Goal: Task Accomplishment & Management: Complete application form

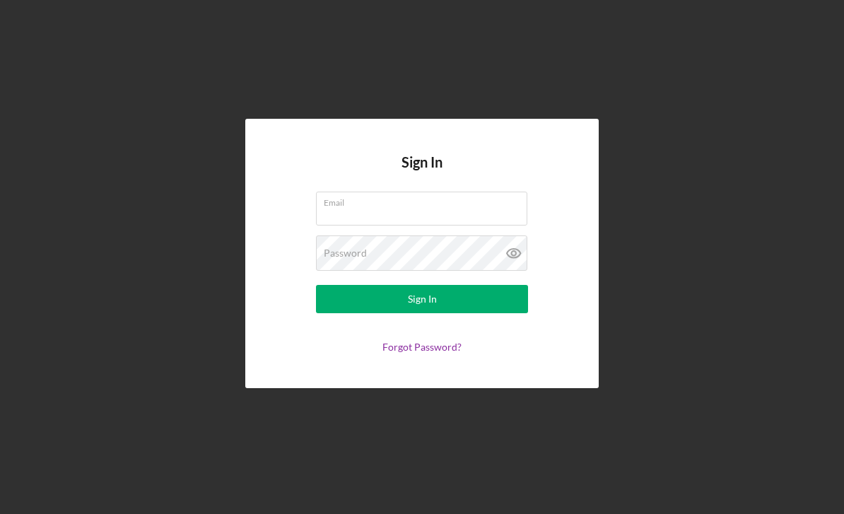
click at [414, 227] on div "Email" at bounding box center [422, 208] width 212 height 35
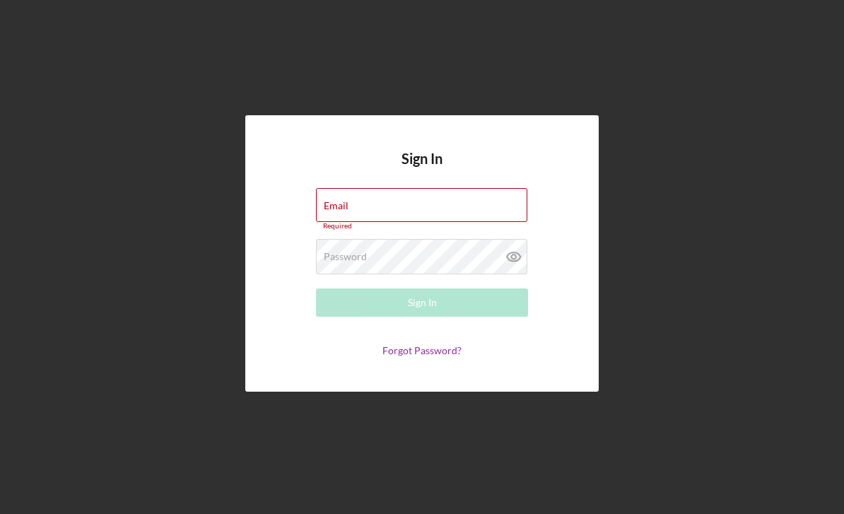
click at [437, 188] on div "Email Required" at bounding box center [422, 209] width 212 height 42
type input "[EMAIL_ADDRESS][DOMAIN_NAME]"
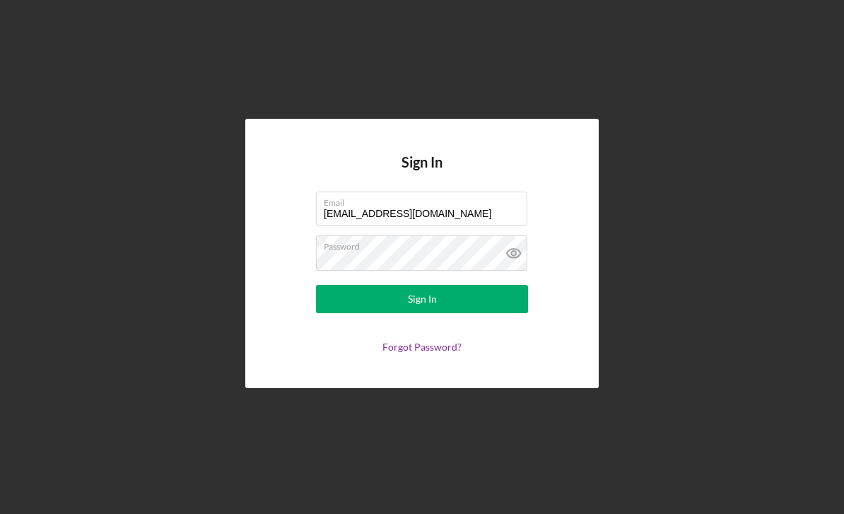
click at [507, 285] on button "Sign In" at bounding box center [422, 299] width 212 height 28
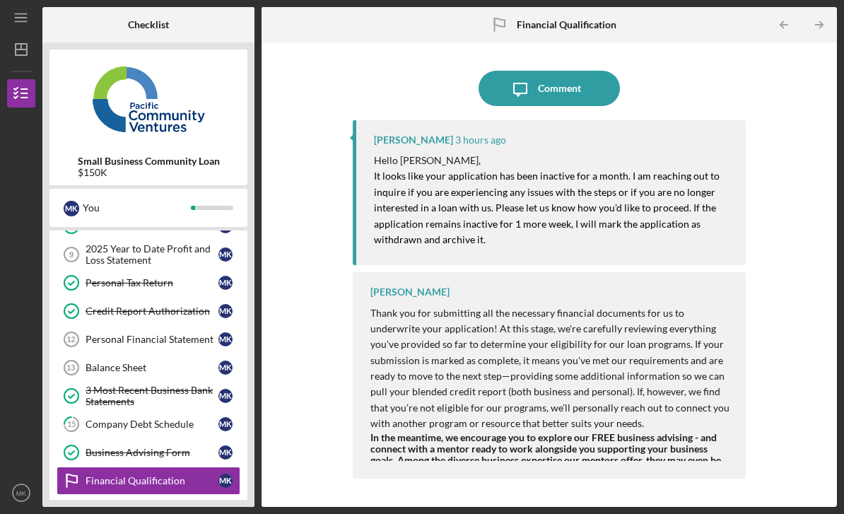
scroll to position [314, 0]
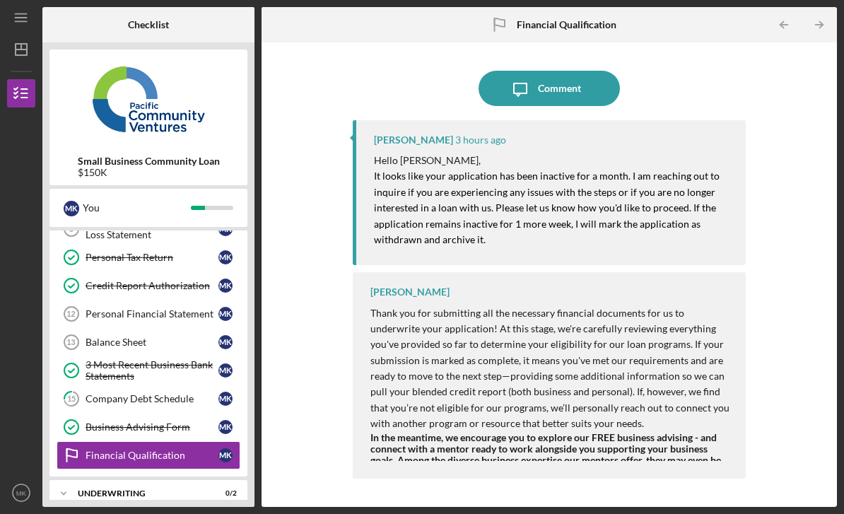
click at [136, 489] on div "Underwriting" at bounding box center [140, 493] width 124 height 8
click at [163, 394] on div "Company Debt Schedule" at bounding box center [152, 399] width 133 height 11
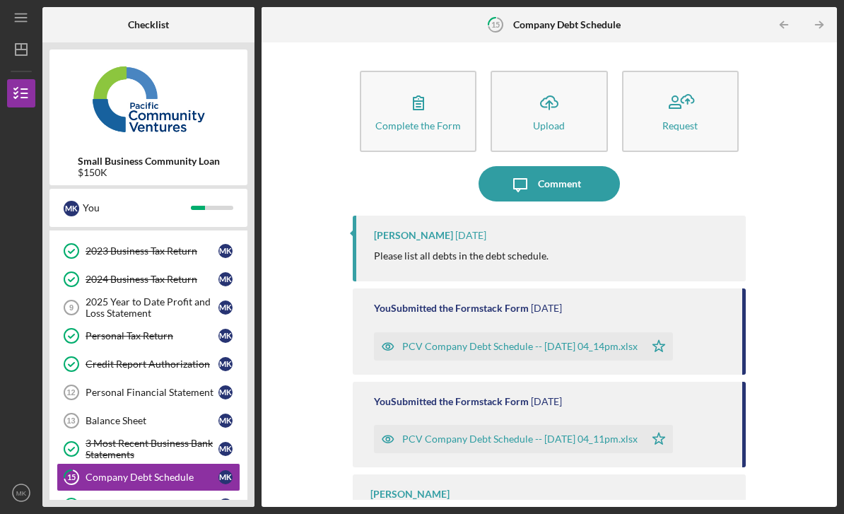
scroll to position [257, 0]
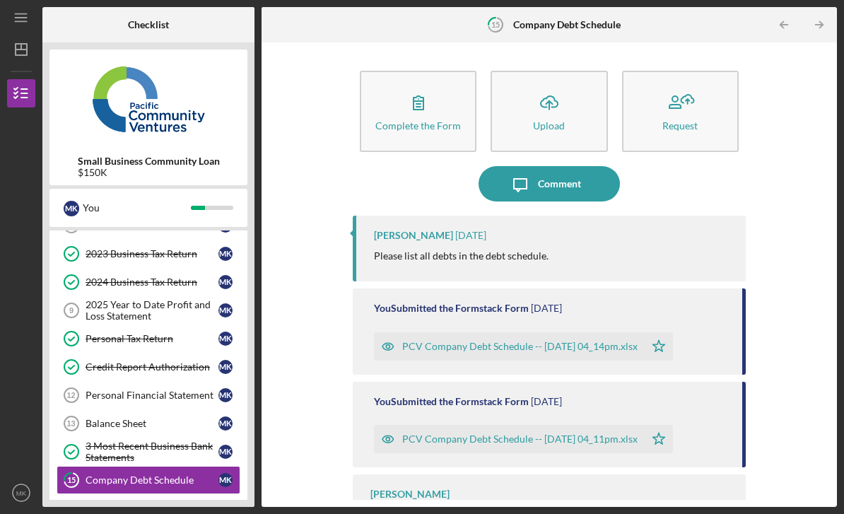
click at [126, 418] on div "Balance Sheet" at bounding box center [152, 423] width 133 height 11
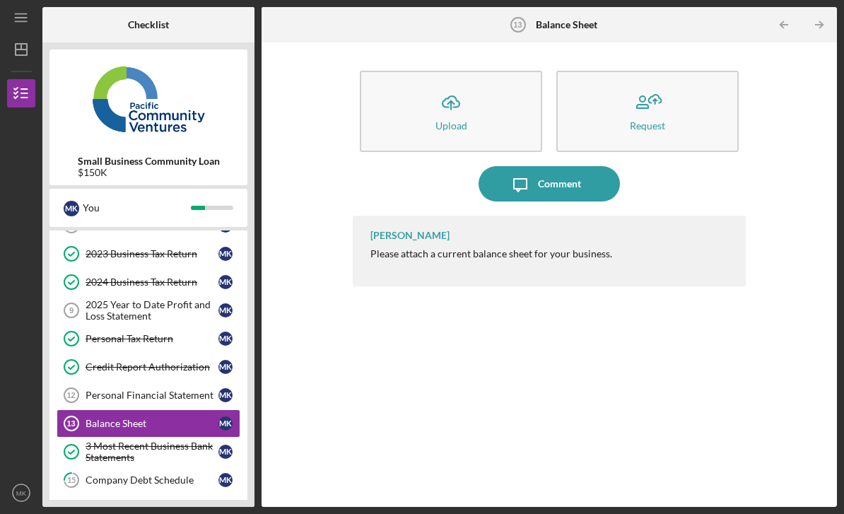
click at [142, 389] on div "Personal Financial Statement" at bounding box center [152, 394] width 133 height 11
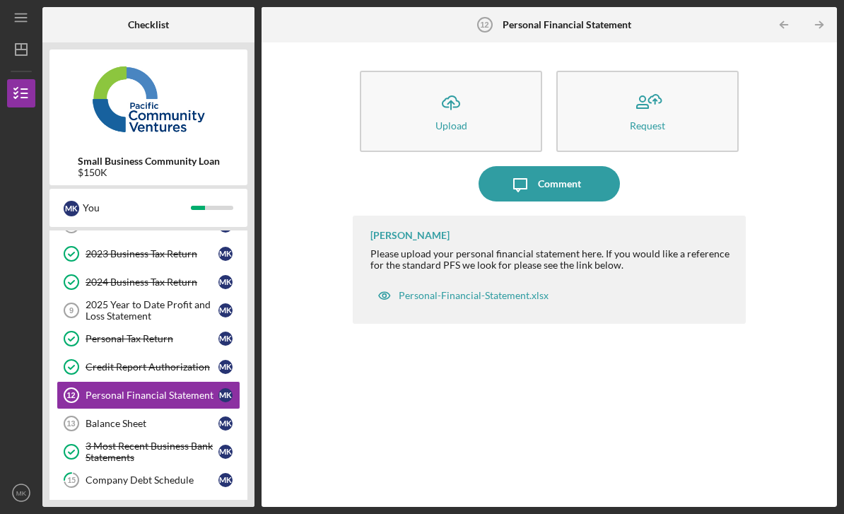
click at [141, 299] on div "2025 Year to Date Profit and Loss Statement" at bounding box center [152, 310] width 133 height 23
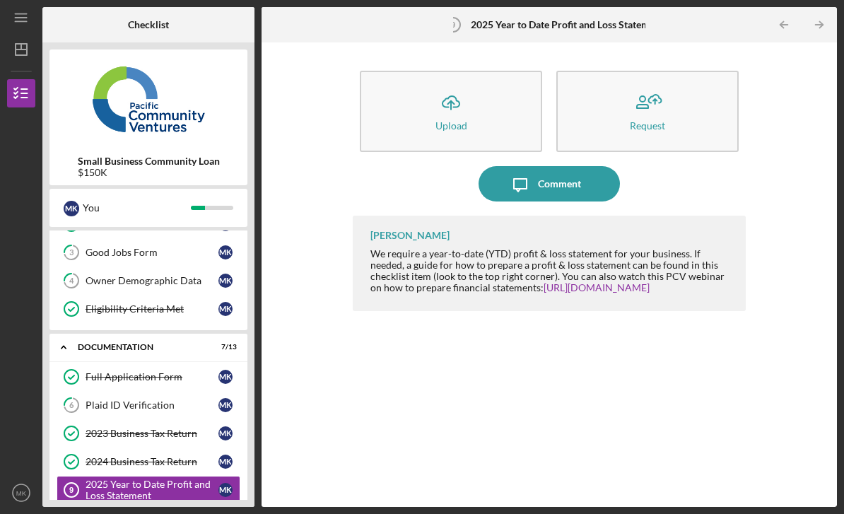
scroll to position [78, 0]
click at [141, 399] on div "Plaid ID Verification" at bounding box center [152, 404] width 133 height 11
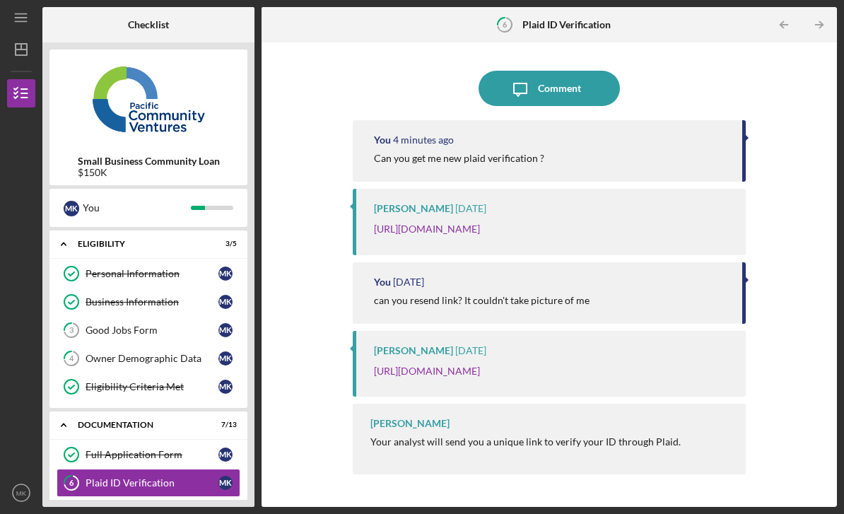
click at [141, 353] on div "Owner Demographic Data" at bounding box center [152, 358] width 133 height 11
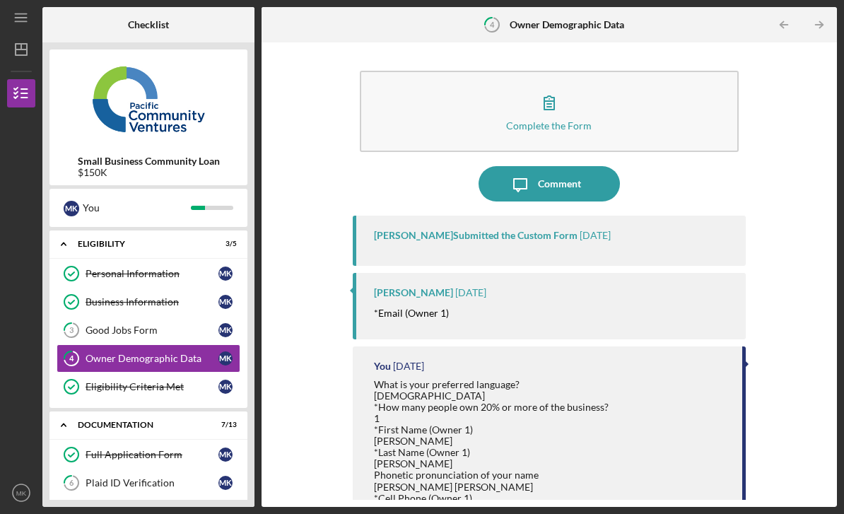
click at [558, 166] on div "Comment" at bounding box center [559, 183] width 43 height 35
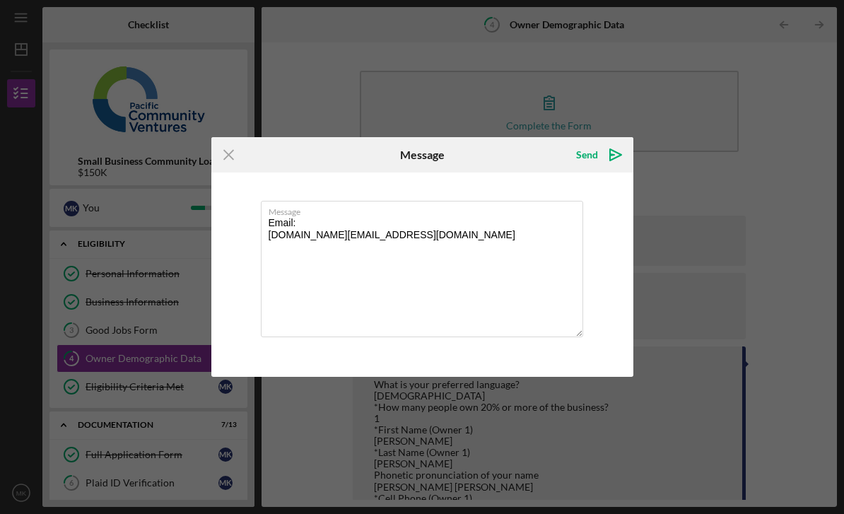
type textarea "Email: [DOMAIN_NAME][EMAIL_ADDRESS][DOMAIN_NAME]"
click at [603, 148] on icon "Icon/icon-invite-send" at bounding box center [615, 154] width 35 height 35
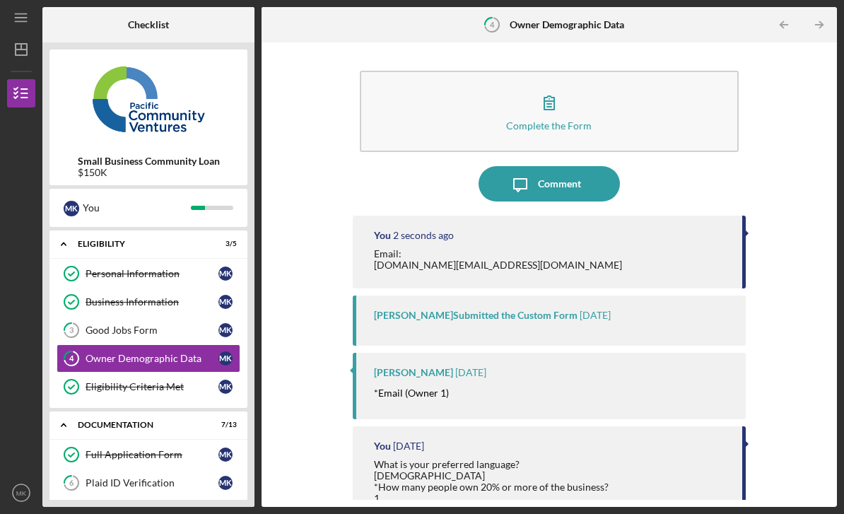
click at [138, 324] on div "Good Jobs Form" at bounding box center [152, 329] width 133 height 11
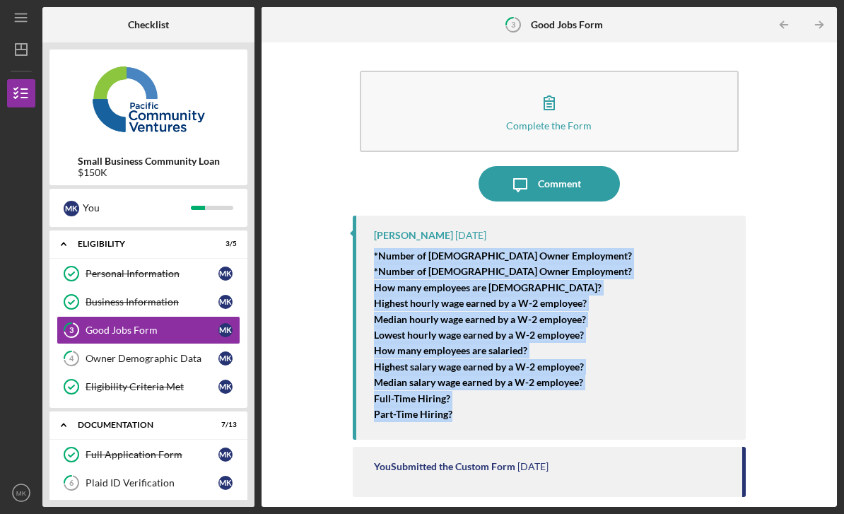
click at [567, 166] on div "Comment" at bounding box center [559, 183] width 43 height 35
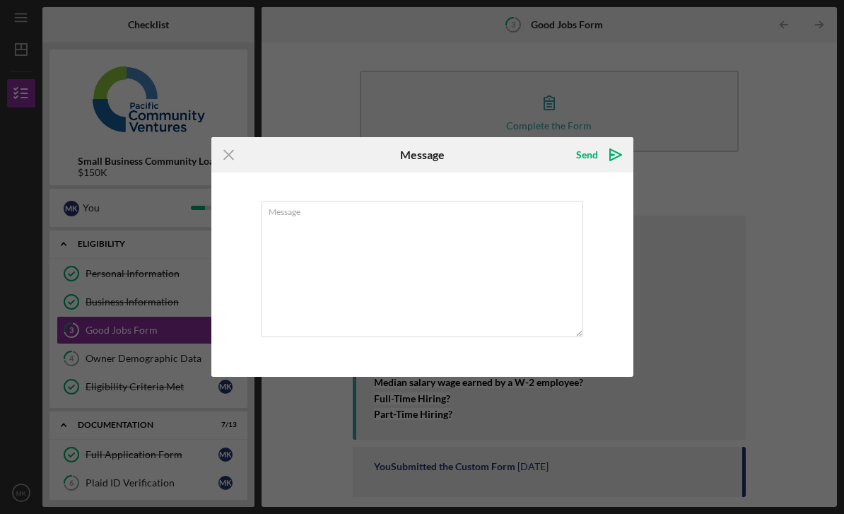
click at [330, 228] on textarea "Message" at bounding box center [422, 269] width 322 height 136
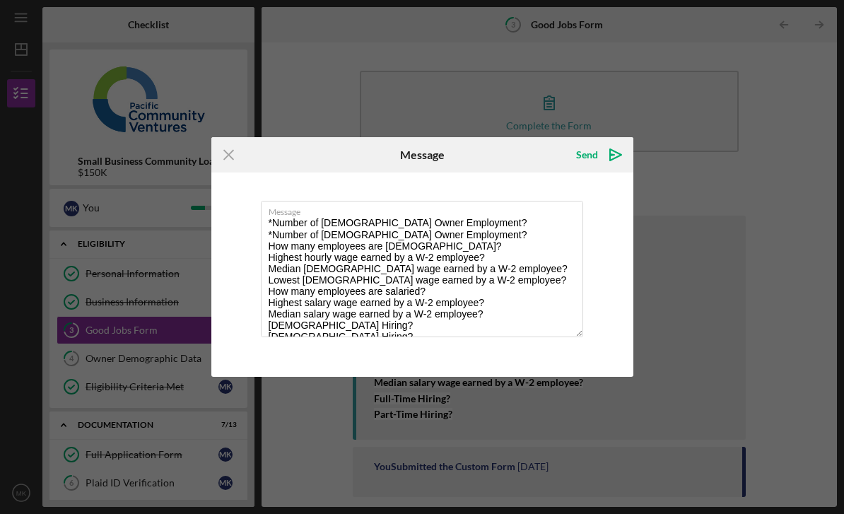
scroll to position [6, 0]
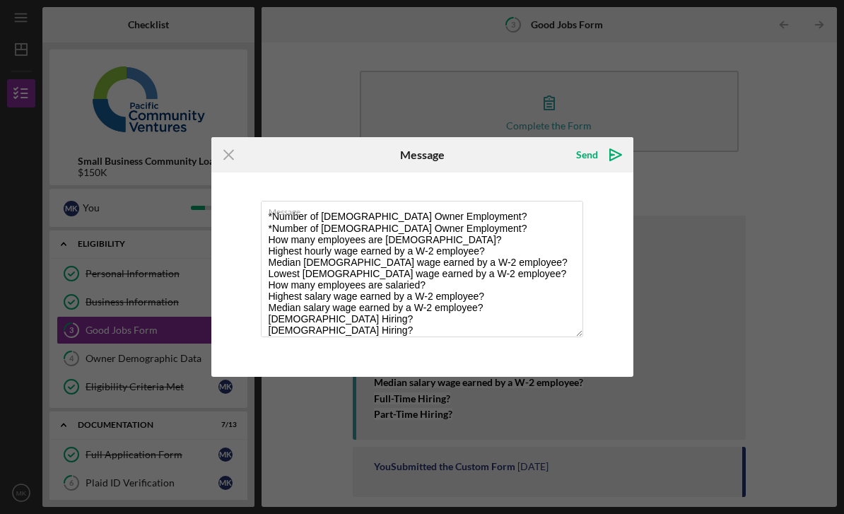
click at [483, 215] on label "Message" at bounding box center [426, 209] width 314 height 16
click at [483, 215] on textarea "*Number of [DEMOGRAPHIC_DATA] Owner Employment? *Number of [DEMOGRAPHIC_DATA] O…" at bounding box center [422, 269] width 322 height 136
click at [482, 220] on textarea "*Number of [DEMOGRAPHIC_DATA] Owner Employment? *Number of [DEMOGRAPHIC_DATA] O…" at bounding box center [422, 269] width 322 height 136
click at [483, 231] on textarea "*Number of [DEMOGRAPHIC_DATA] Owner Employment? 1 *Number of [DEMOGRAPHIC_DATA]…" at bounding box center [422, 269] width 322 height 136
click at [439, 240] on textarea "*Number of [DEMOGRAPHIC_DATA] Owner Employment? 1 *Number of [DEMOGRAPHIC_DATA]…" at bounding box center [422, 269] width 322 height 136
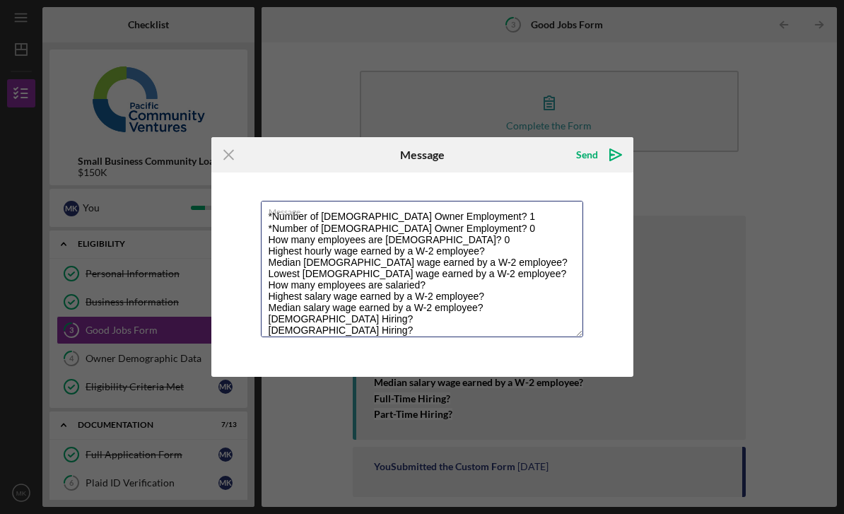
click at [520, 246] on textarea "*Number of [DEMOGRAPHIC_DATA] Owner Employment? 1 *Number of [DEMOGRAPHIC_DATA]…" at bounding box center [422, 269] width 322 height 136
click at [524, 219] on textarea "*Number of [DEMOGRAPHIC_DATA] Owner Employment? 1 *Number of [DEMOGRAPHIC_DATA]…" at bounding box center [422, 269] width 322 height 136
click at [522, 254] on textarea "*Number of [DEMOGRAPHIC_DATA] Owner Employment? 1 *Number of [DEMOGRAPHIC_DATA]…" at bounding box center [422, 269] width 322 height 136
click at [493, 259] on textarea "*Number of [DEMOGRAPHIC_DATA] Owner Employment? 1 *Number of [DEMOGRAPHIC_DATA]…" at bounding box center [422, 269] width 322 height 136
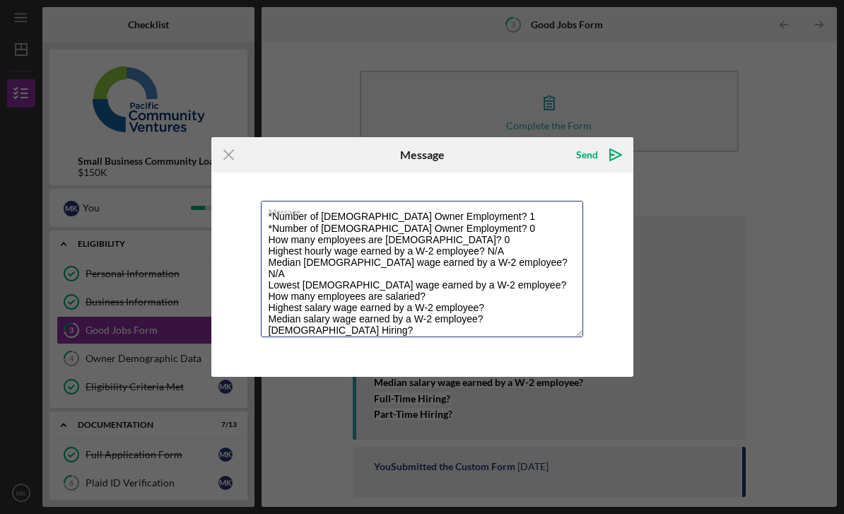
click at [476, 278] on textarea "*Number of [DEMOGRAPHIC_DATA] Owner Employment? 1 *Number of [DEMOGRAPHIC_DATA]…" at bounding box center [422, 269] width 322 height 136
click at [503, 273] on textarea "*Number of [DEMOGRAPHIC_DATA] Owner Employment? 1 *Number of [DEMOGRAPHIC_DATA]…" at bounding box center [422, 269] width 322 height 136
click at [449, 285] on textarea "*Number of [DEMOGRAPHIC_DATA] Owner Employment? 1 *Number of [DEMOGRAPHIC_DATA]…" at bounding box center [422, 269] width 322 height 136
click at [510, 297] on textarea "*Number of [DEMOGRAPHIC_DATA] Owner Employment? 1 *Number of [DEMOGRAPHIC_DATA]…" at bounding box center [422, 269] width 322 height 136
click at [481, 309] on textarea "*Number of [DEMOGRAPHIC_DATA] Owner Employment? 1 *Number of [DEMOGRAPHIC_DATA]…" at bounding box center [422, 269] width 322 height 136
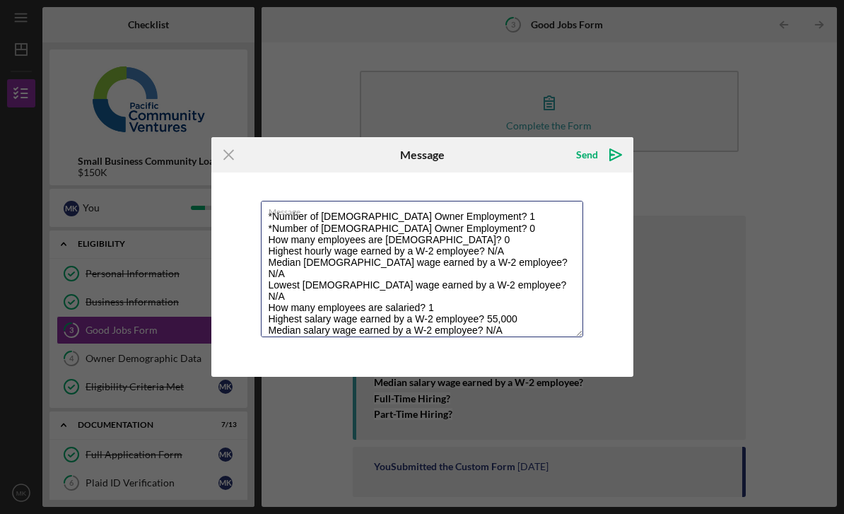
click at [371, 317] on textarea "*Number of [DEMOGRAPHIC_DATA] Owner Employment? 1 *Number of [DEMOGRAPHIC_DATA]…" at bounding box center [422, 269] width 322 height 136
type textarea "*Number of [DEMOGRAPHIC_DATA] Owner Employment? 1 *Number of [DEMOGRAPHIC_DATA]…"
click at [595, 153] on div "Send" at bounding box center [587, 155] width 22 height 28
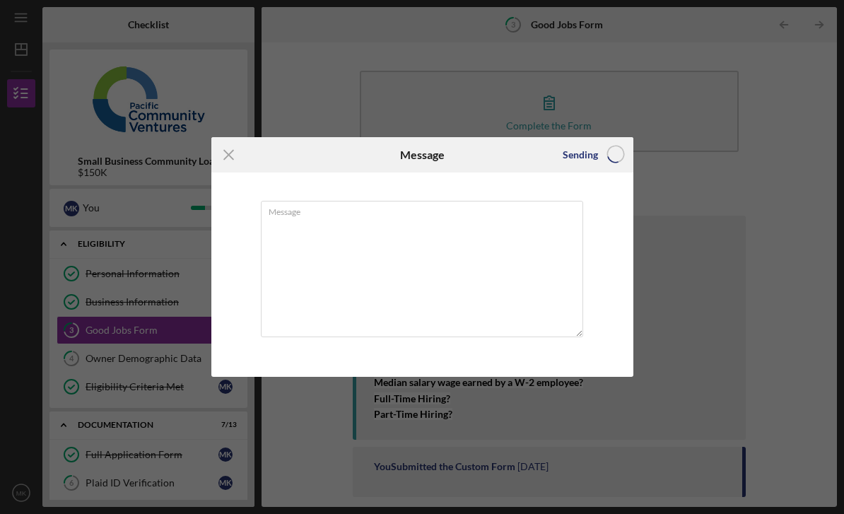
scroll to position [0, 0]
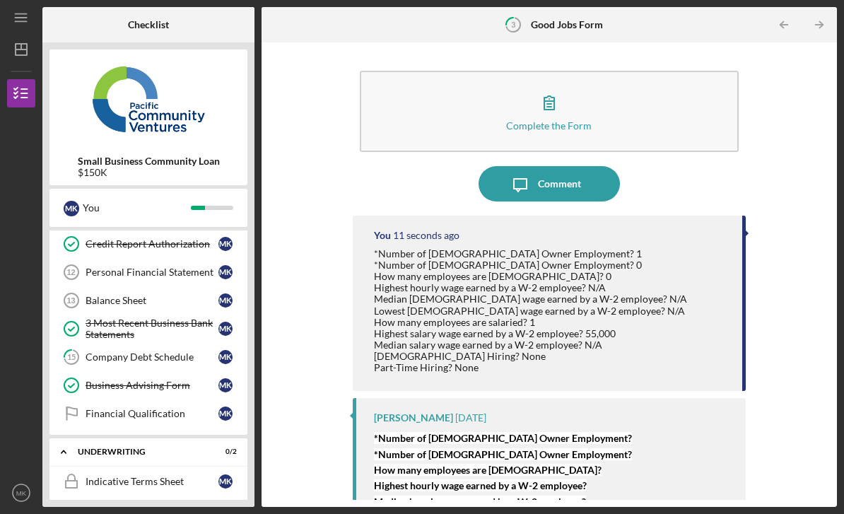
scroll to position [380, 0]
click at [87, 351] on div "Company Debt Schedule" at bounding box center [152, 356] width 133 height 11
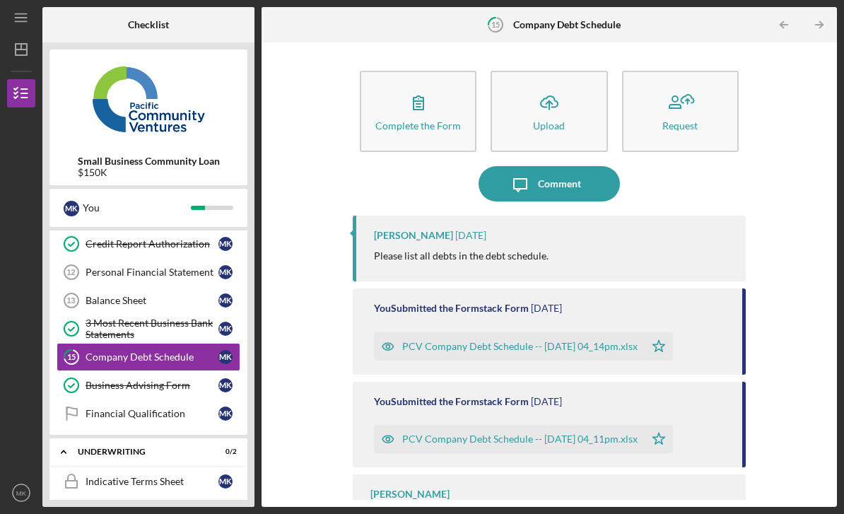
click at [433, 120] on div "Complete the Form" at bounding box center [418, 125] width 86 height 11
